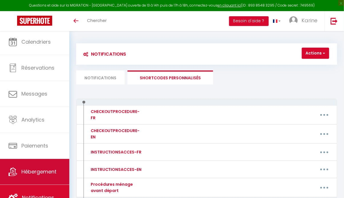
click at [23, 176] on link "Hébergement" at bounding box center [34, 172] width 69 height 26
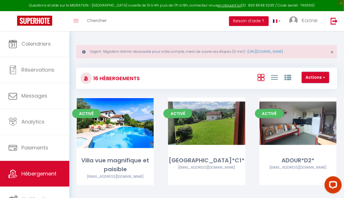
click at [317, 78] on button "Actions" at bounding box center [315, 77] width 27 height 11
click at [298, 89] on li "Créer un Hébergement" at bounding box center [303, 89] width 52 height 6
select select "3"
select select "2"
select select "1"
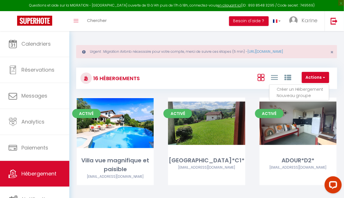
select select "1"
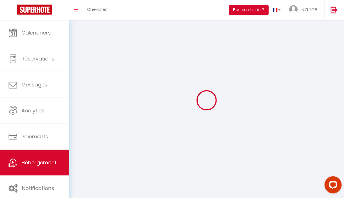
select select
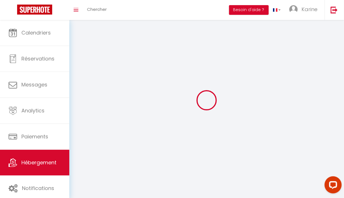
checkbox input "false"
select select
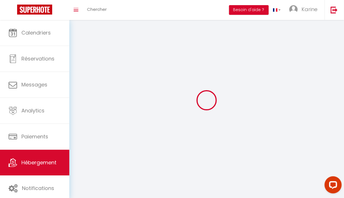
select select
select select "1"
select select
select select "28"
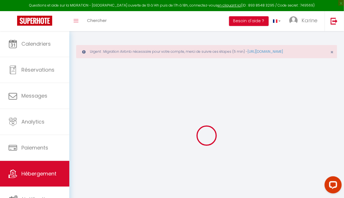
select select
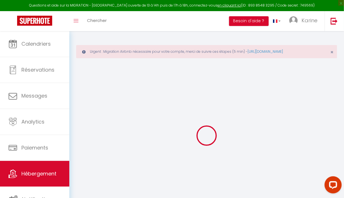
select select
checkbox input "false"
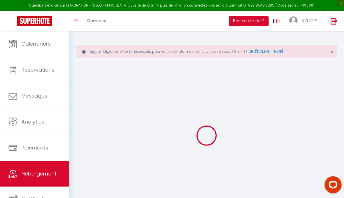
select select
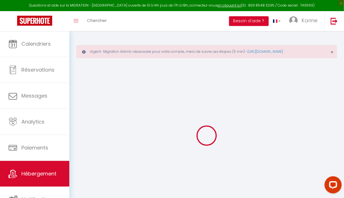
select select
checkbox input "false"
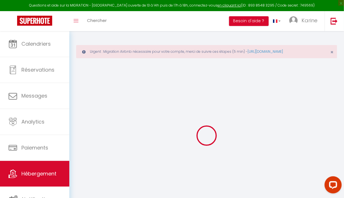
checkbox input "false"
select select
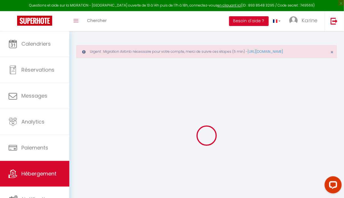
checkbox input "false"
select select
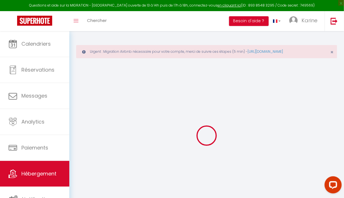
select select
select select "15:00"
select select "23:45"
select select "11:00"
select select "30"
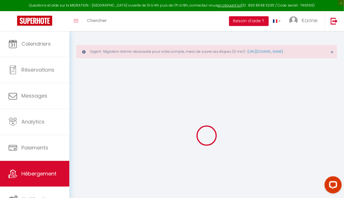
select select "120"
select select
checkbox input "false"
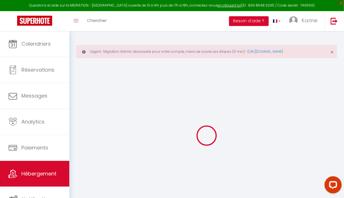
checkbox input "false"
select select
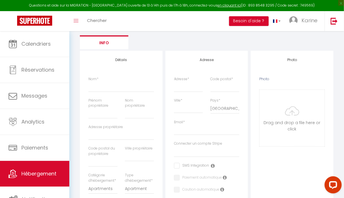
select select
checkbox input "false"
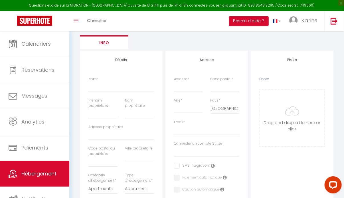
select select
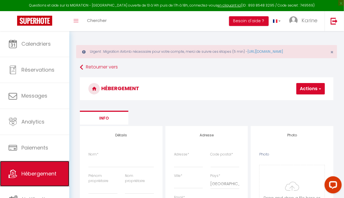
click at [38, 182] on link "Hébergement" at bounding box center [34, 174] width 69 height 26
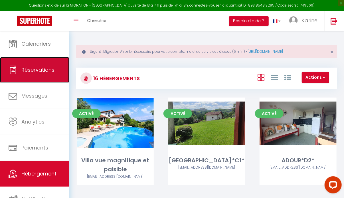
click at [38, 77] on link "Réservations" at bounding box center [34, 70] width 69 height 26
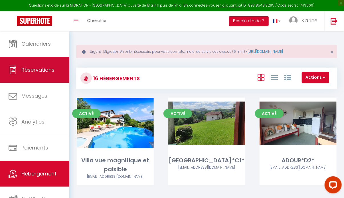
select select "not_cancelled"
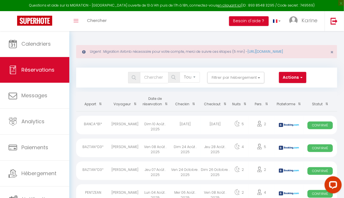
click at [150, 105] on th "Date de réservation" at bounding box center [155, 101] width 30 height 19
click at [117, 148] on div "[PERSON_NAME]" at bounding box center [125, 148] width 30 height 19
select select "OK"
select select "KO"
select select "0"
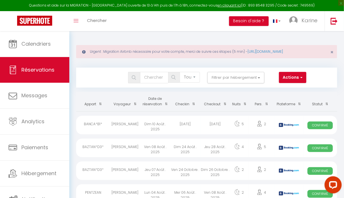
select select "0"
select select "1"
select select
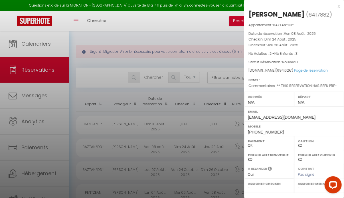
scroll to position [84, 0]
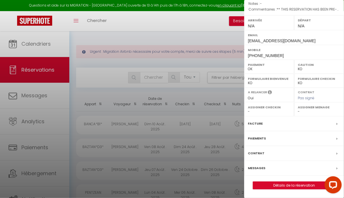
click at [261, 167] on label "Messages" at bounding box center [256, 168] width 17 height 6
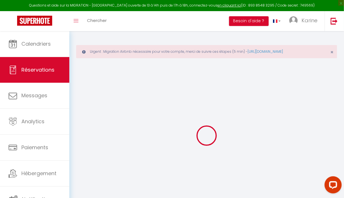
select select
checkbox input "false"
select select
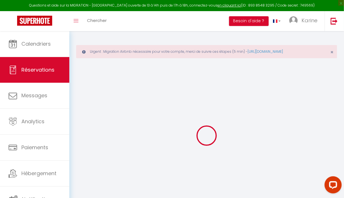
checkbox input "false"
type textarea "** THIS RESERVATION HAS BEEN PRE-PAID ** BOOKING NOTE : Payment charge is EUR 9…"
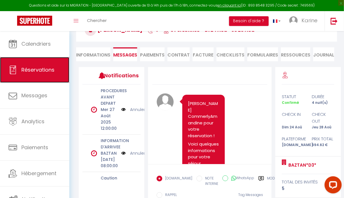
click at [27, 79] on link "Réservations" at bounding box center [34, 70] width 69 height 26
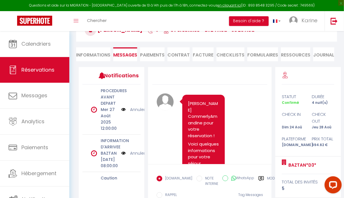
select select "not_cancelled"
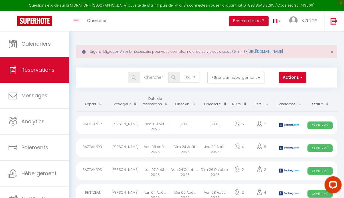
click at [154, 101] on th "Date de réservation" at bounding box center [155, 101] width 30 height 19
select select
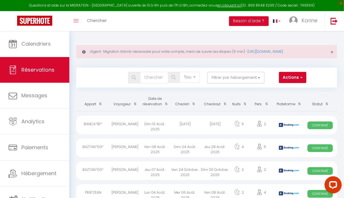
select select
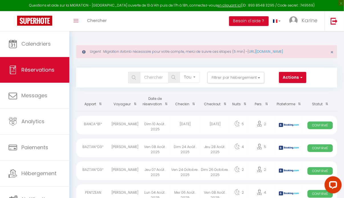
select select
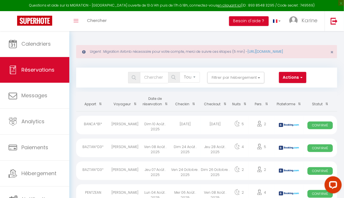
select select
click at [154, 100] on th "Date de réservation" at bounding box center [155, 101] width 30 height 19
select select
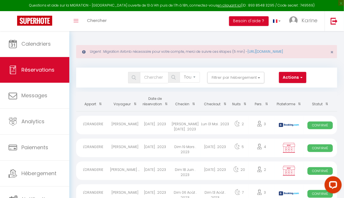
select select
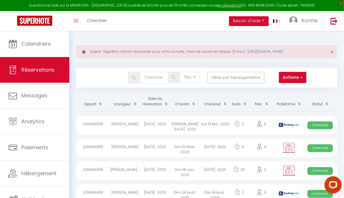
select select
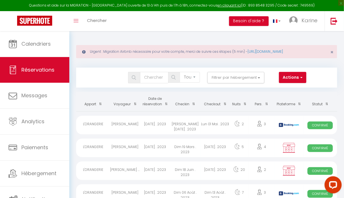
select select
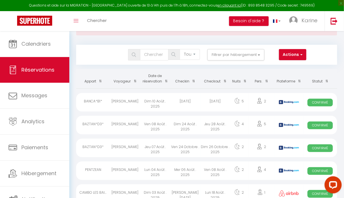
scroll to position [24, 0]
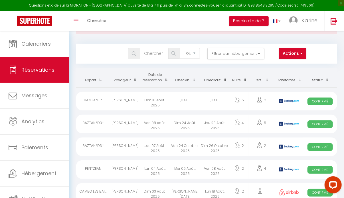
click at [177, 148] on div "Ven 24 Octobre . 2025" at bounding box center [185, 147] width 30 height 19
select select "OK"
select select "KO"
select select "0"
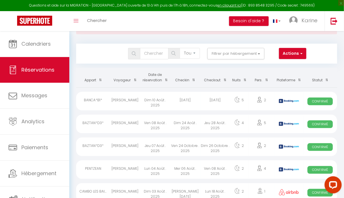
select select "1"
select select
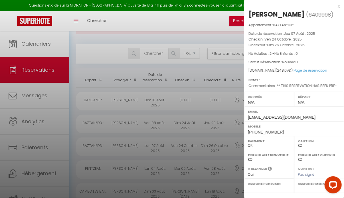
click at [73, 133] on div at bounding box center [172, 99] width 344 height 198
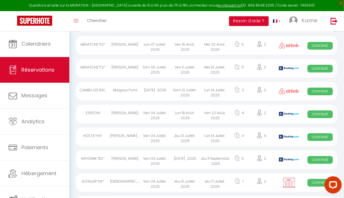
scroll to position [719, 0]
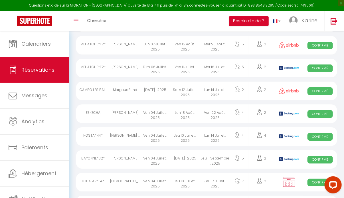
click at [123, 153] on div "[PERSON_NAME]" at bounding box center [125, 159] width 30 height 19
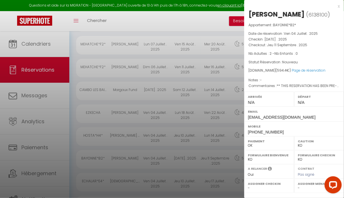
click at [71, 98] on div at bounding box center [172, 99] width 344 height 198
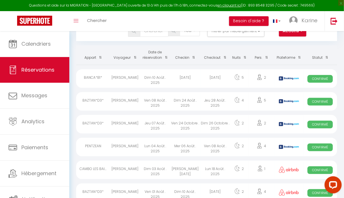
scroll to position [0, 0]
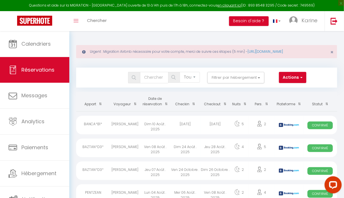
click at [150, 104] on th "Date de réservation" at bounding box center [155, 101] width 30 height 19
click at [153, 102] on th "Date de réservation" at bounding box center [155, 101] width 30 height 19
click at [148, 83] on input "text" at bounding box center [154, 77] width 29 height 11
type input "TANGUY"
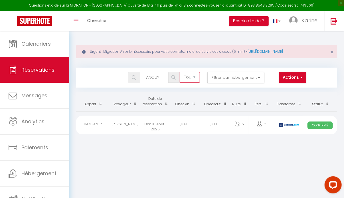
click at [188, 76] on select "Tous les statuts Annulé Confirmé Non Confirmé Tout sauf annulé No Show Request" at bounding box center [190, 77] width 20 height 11
select select "all"
click at [180, 72] on select "Tous les statuts Annulé Confirmé Non Confirmé Tout sauf annulé No Show Request" at bounding box center [190, 77] width 20 height 11
click at [154, 78] on input "TANGUY" at bounding box center [154, 77] width 29 height 11
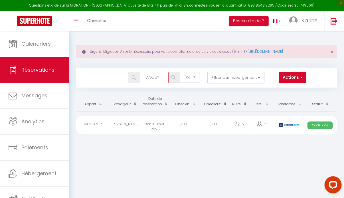
click at [154, 78] on input "TANGUY" at bounding box center [154, 77] width 29 height 11
type input "TANGU"
click at [154, 78] on input "TANGU" at bounding box center [154, 77] width 29 height 11
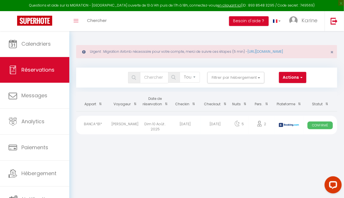
click at [158, 101] on th "Date de réservation" at bounding box center [155, 101] width 30 height 19
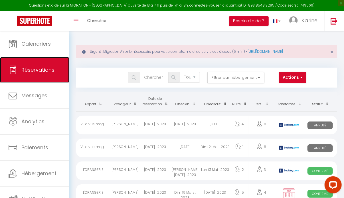
click at [41, 65] on link "Réservations" at bounding box center [34, 70] width 69 height 26
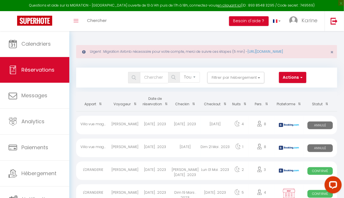
click at [201, 75] on div "Tous les statuts Annulé Confirmé Non Confirmé Tout sauf annulé No Show Request" at bounding box center [184, 77] width 40 height 11
click at [152, 104] on th "Date de réservation" at bounding box center [155, 101] width 30 height 19
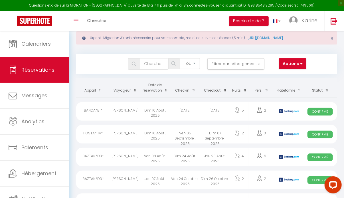
scroll to position [15, 0]
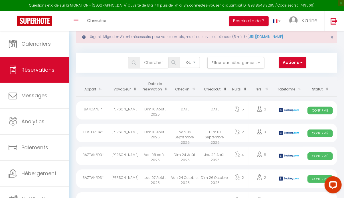
click at [182, 128] on div "Ven 05 Septembre . 2025" at bounding box center [185, 133] width 30 height 19
select select "7955"
